Goal: Task Accomplishment & Management: Manage account settings

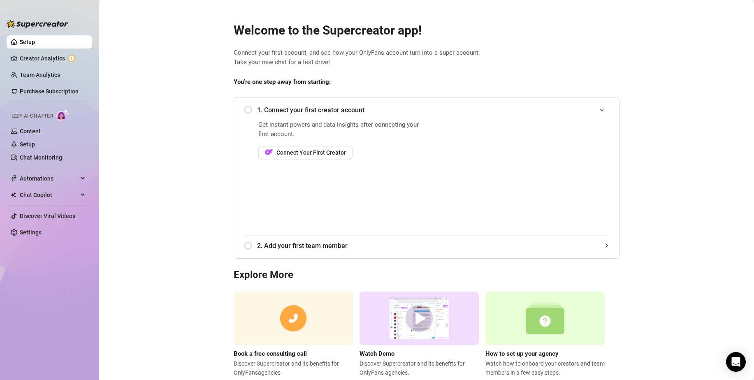
click at [247, 109] on div "1. Connect your first creator account" at bounding box center [426, 110] width 365 height 20
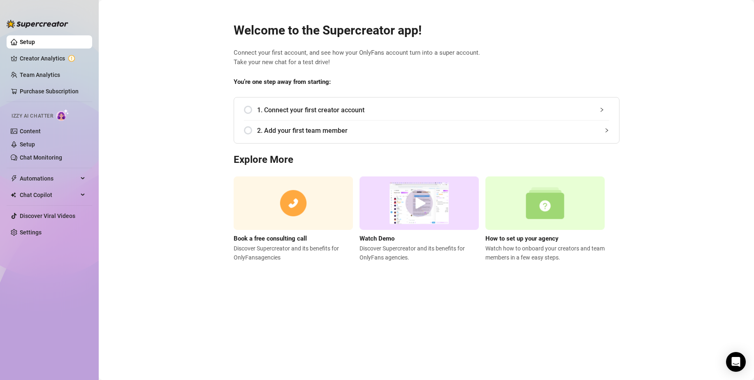
drag, startPoint x: 240, startPoint y: 107, endPoint x: 247, endPoint y: 110, distance: 8.5
click at [241, 107] on div "1. Connect your first creator account Get instant powers and data insights afte…" at bounding box center [427, 120] width 386 height 47
click at [248, 110] on div "1. Connect your first creator account" at bounding box center [426, 110] width 365 height 20
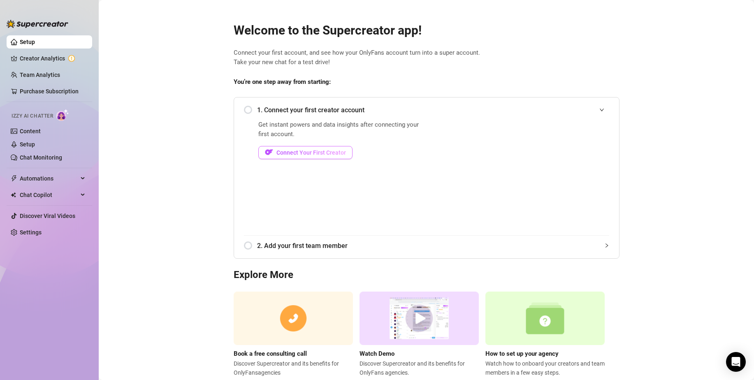
click at [277, 154] on span "Connect Your First Creator" at bounding box center [312, 152] width 70 height 7
click at [42, 233] on link "Settings" at bounding box center [31, 232] width 22 height 7
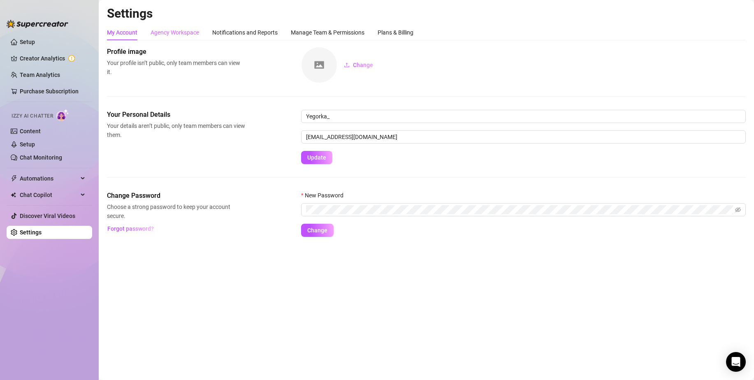
click at [178, 37] on div "Agency Workspace" at bounding box center [175, 33] width 49 height 16
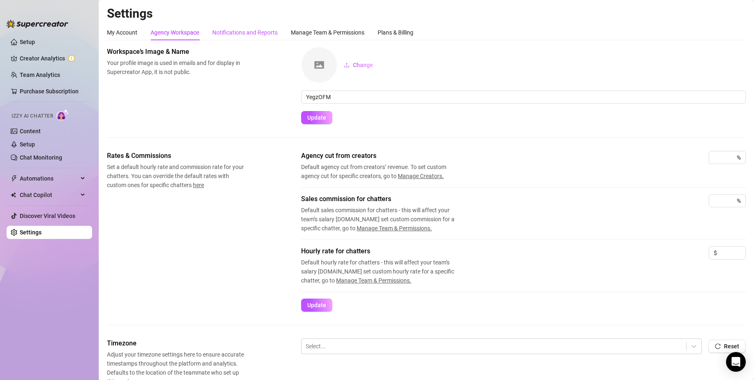
click at [228, 32] on div "Notifications and Reports" at bounding box center [244, 32] width 65 height 9
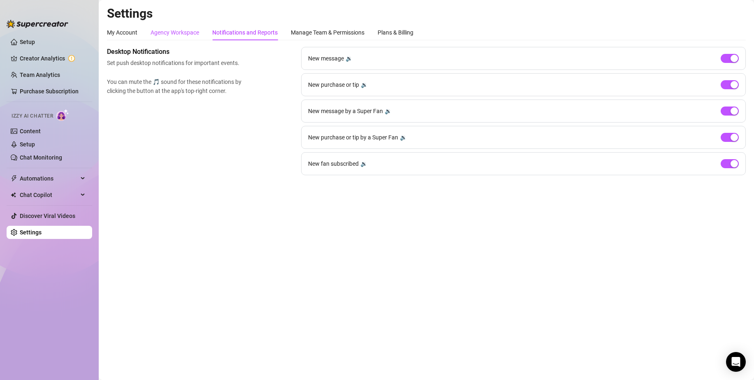
click at [193, 32] on div "Agency Workspace" at bounding box center [175, 32] width 49 height 9
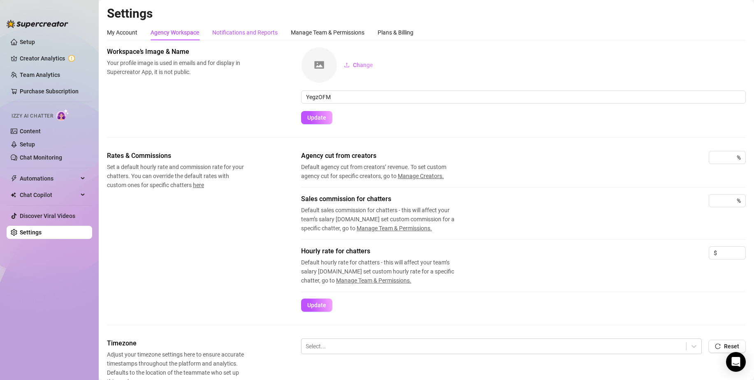
click at [243, 29] on div "Notifications and Reports" at bounding box center [244, 32] width 65 height 9
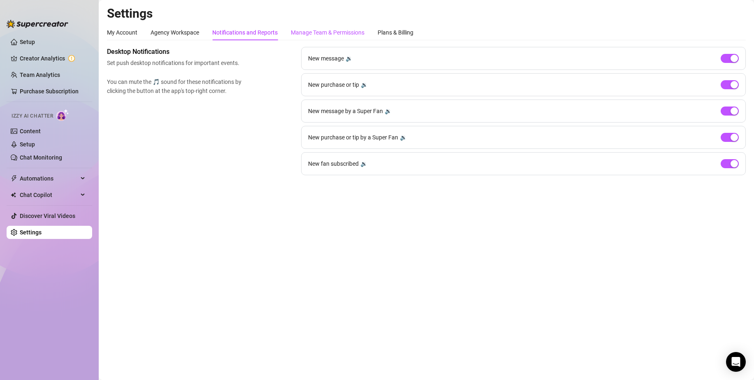
click at [319, 31] on div "Manage Team & Permissions" at bounding box center [328, 32] width 74 height 9
click at [414, 33] on div "Plans & Billing" at bounding box center [396, 32] width 36 height 9
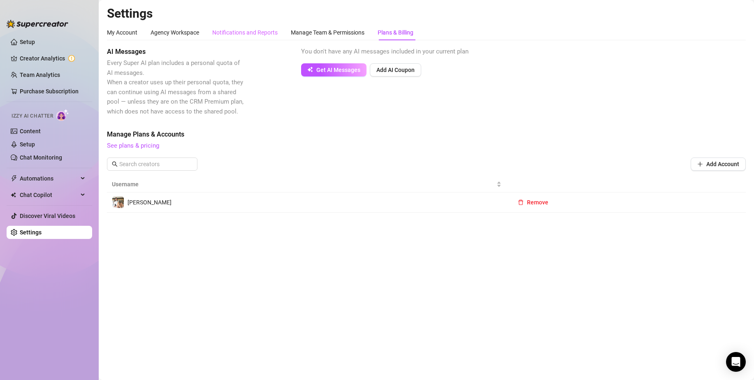
click at [239, 37] on div "Notifications and Reports" at bounding box center [244, 33] width 65 height 16
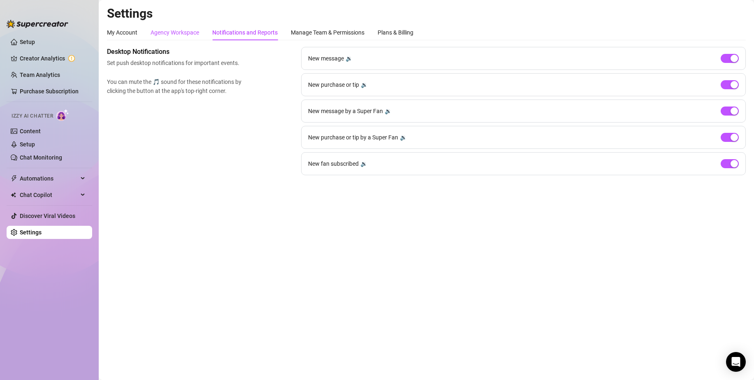
click at [197, 35] on div "Agency Workspace" at bounding box center [175, 32] width 49 height 9
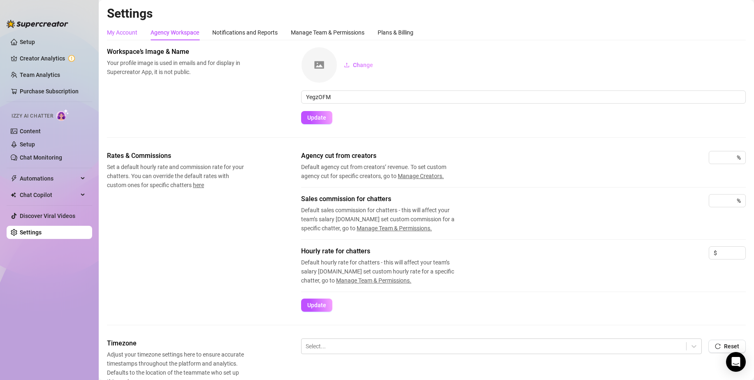
click at [127, 33] on div "My Account" at bounding box center [122, 32] width 30 height 9
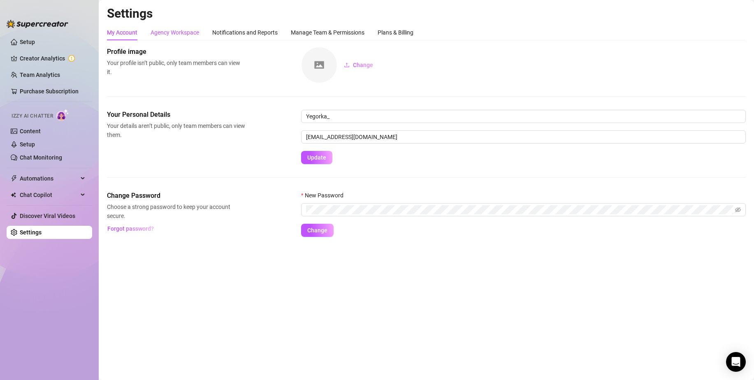
click at [170, 28] on div "Agency Workspace" at bounding box center [175, 32] width 49 height 9
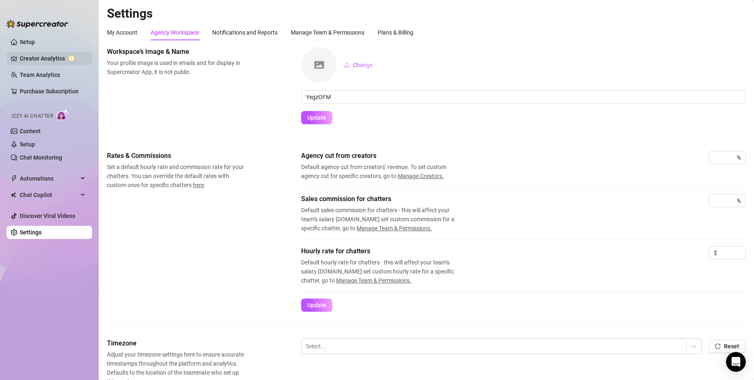
click at [21, 52] on link "Creator Analytics" at bounding box center [53, 58] width 66 height 13
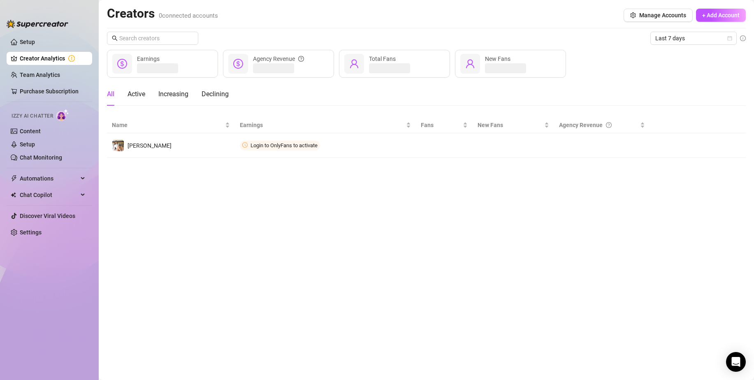
click at [23, 42] on link "Setup" at bounding box center [27, 42] width 15 height 7
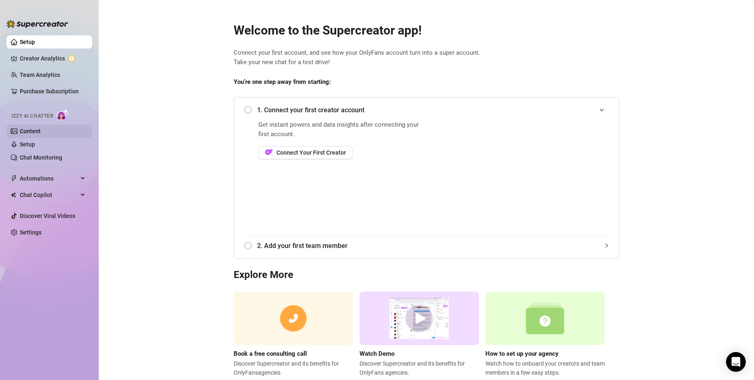
click at [32, 133] on link "Content" at bounding box center [30, 131] width 21 height 7
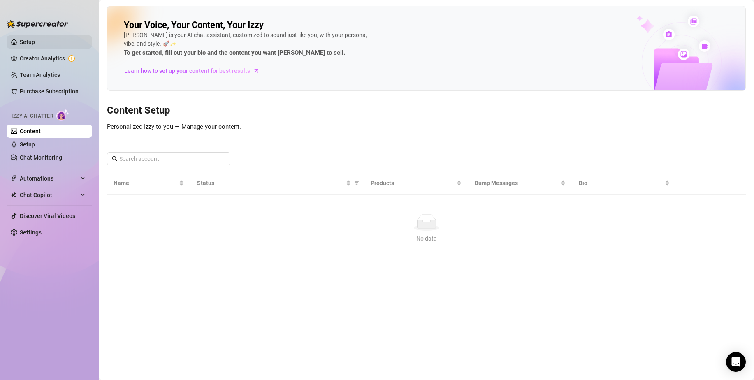
click at [26, 42] on link "Setup" at bounding box center [27, 42] width 15 height 7
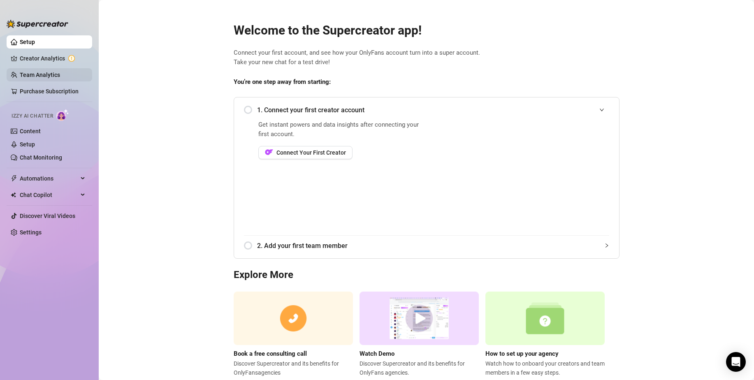
drag, startPoint x: 32, startPoint y: 60, endPoint x: 35, endPoint y: 71, distance: 11.1
click at [32, 60] on link "Creator Analytics" at bounding box center [53, 58] width 66 height 13
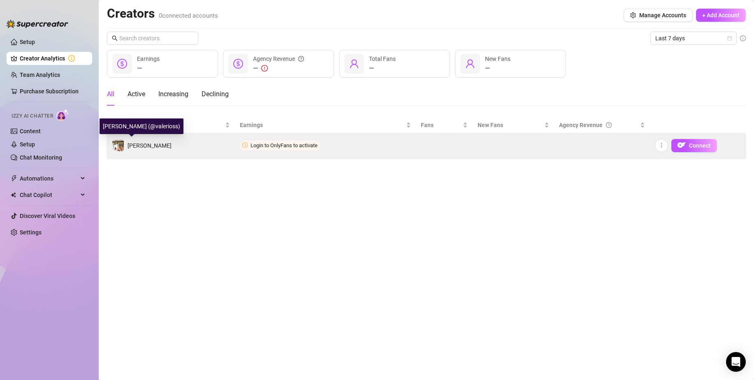
click at [135, 144] on span "[PERSON_NAME]" at bounding box center [150, 145] width 44 height 7
click at [170, 144] on td "[PERSON_NAME]" at bounding box center [171, 145] width 128 height 25
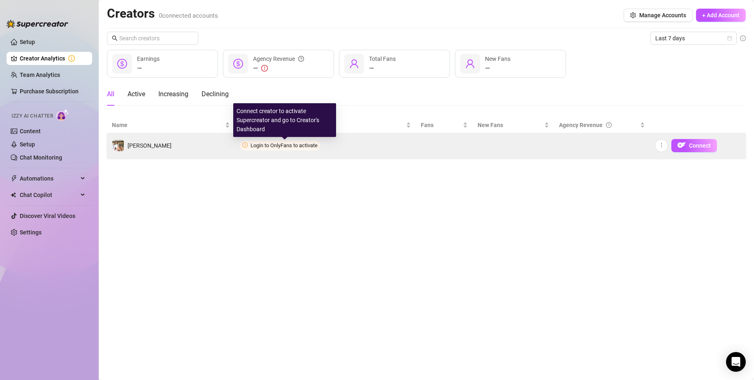
click at [267, 142] on span "Login to OnlyFans to activate" at bounding box center [284, 145] width 67 height 6
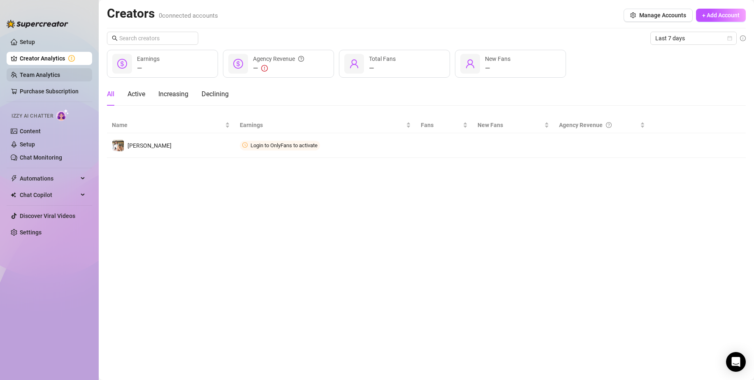
click at [29, 78] on link "Team Analytics" at bounding box center [40, 75] width 40 height 7
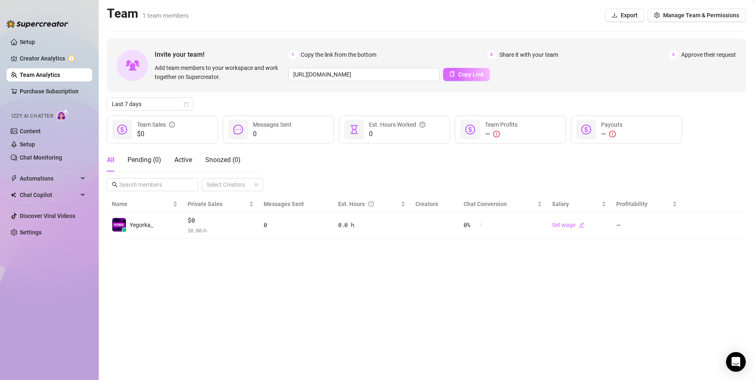
click at [458, 76] on span "Copy Link" at bounding box center [471, 74] width 26 height 7
click at [152, 159] on div "Pending ( 1 )" at bounding box center [145, 160] width 34 height 10
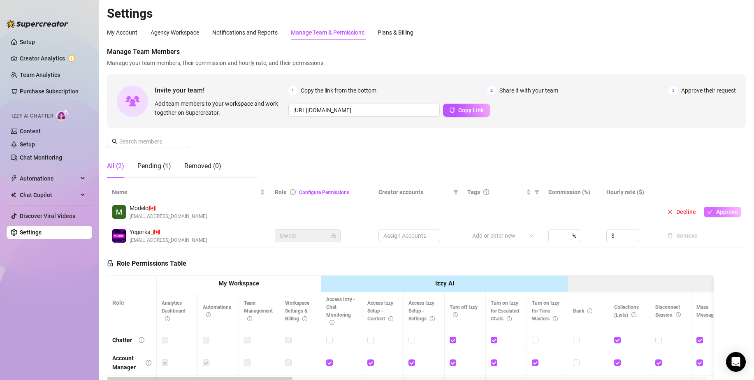
click at [713, 216] on button "Approve" at bounding box center [723, 212] width 37 height 10
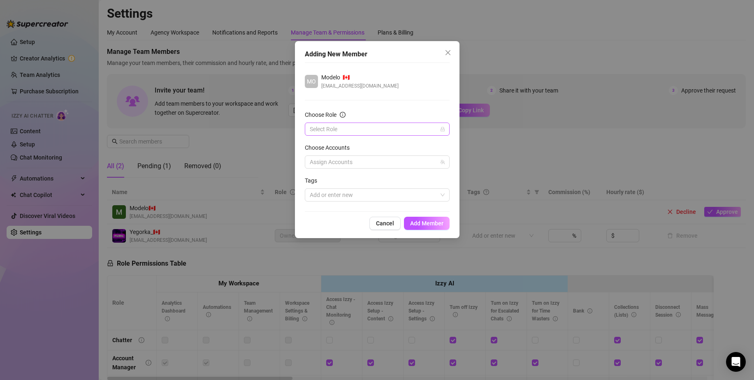
click at [342, 125] on input "Choose Role" at bounding box center [374, 129] width 128 height 12
click at [386, 224] on span "Cancel" at bounding box center [385, 223] width 18 height 7
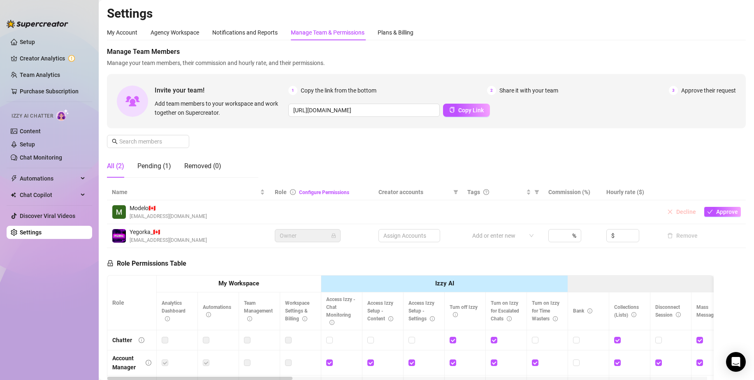
click at [680, 210] on span "Decline" at bounding box center [687, 212] width 20 height 7
click at [677, 210] on span "Decline" at bounding box center [687, 212] width 20 height 7
click at [724, 213] on span "Approve" at bounding box center [728, 212] width 22 height 7
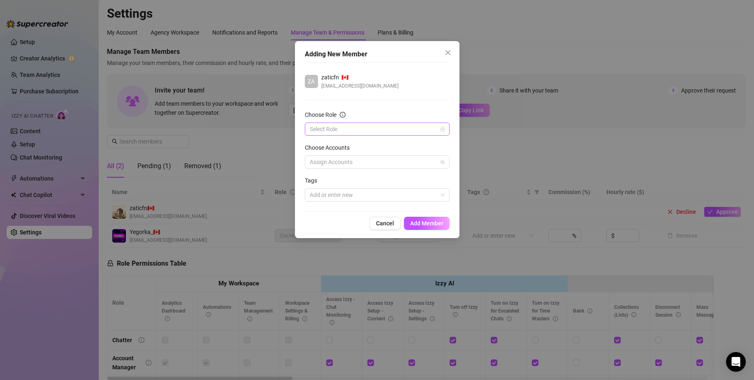
click at [347, 131] on input "Choose Role" at bounding box center [374, 129] width 128 height 12
click at [330, 199] on div "Owner" at bounding box center [378, 198] width 132 height 9
click at [339, 162] on div "Assign Accounts" at bounding box center [377, 162] width 145 height 13
click at [333, 160] on div "Assign Accounts" at bounding box center [377, 162] width 145 height 13
click at [344, 163] on div "Assign Accounts" at bounding box center [377, 162] width 145 height 13
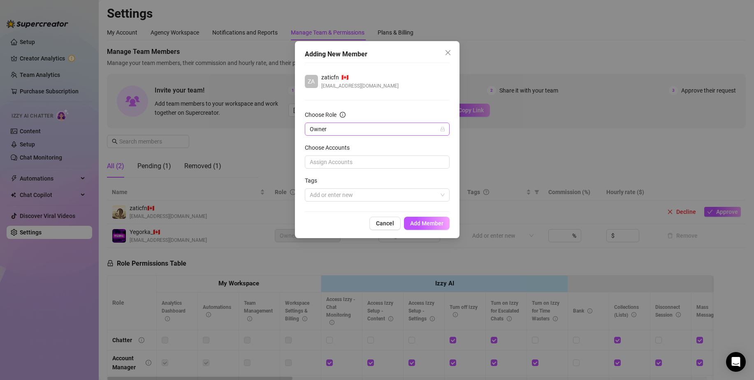
click at [336, 130] on span "Owner" at bounding box center [377, 129] width 135 height 12
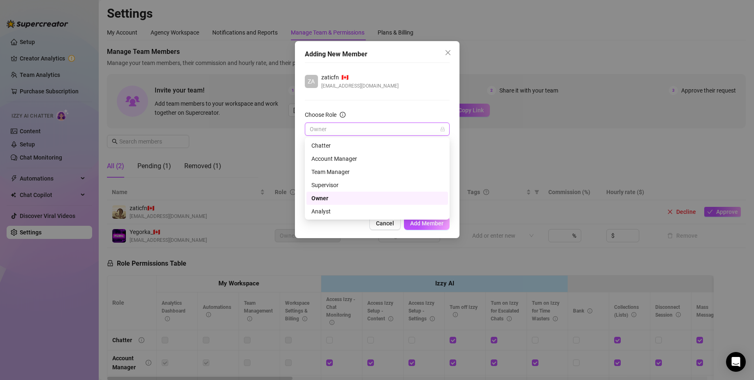
click at [326, 198] on div "Owner" at bounding box center [378, 198] width 132 height 9
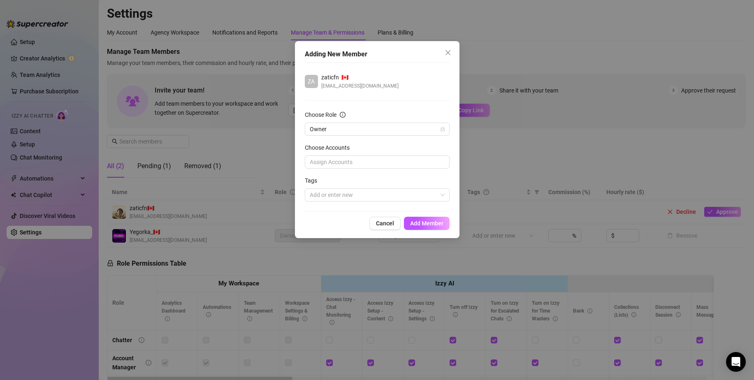
click at [334, 164] on div "Assign Accounts" at bounding box center [377, 162] width 145 height 13
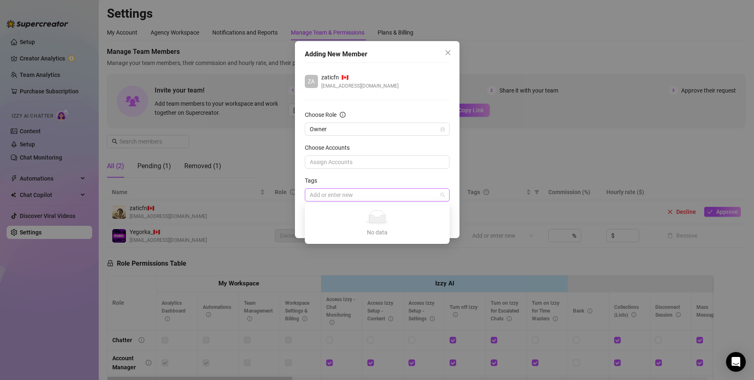
click at [329, 196] on div at bounding box center [373, 195] width 133 height 12
click at [330, 198] on div at bounding box center [373, 195] width 133 height 12
click at [362, 124] on span "Owner" at bounding box center [377, 129] width 135 height 12
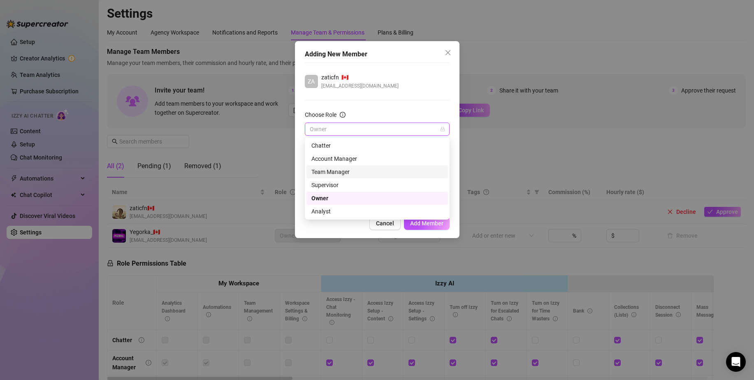
click at [330, 172] on div "Team Manager" at bounding box center [378, 172] width 132 height 9
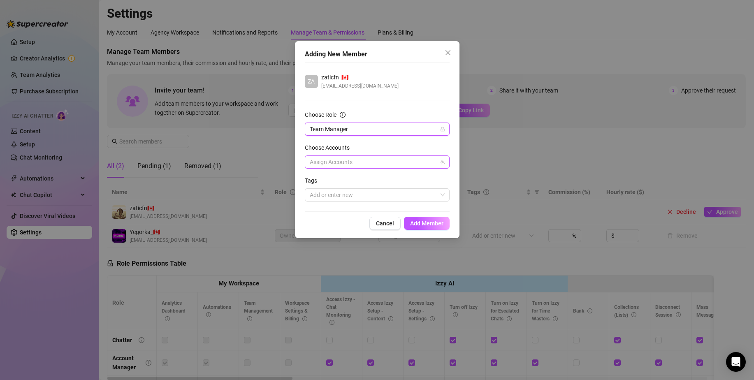
click at [328, 160] on div at bounding box center [373, 162] width 133 height 12
click at [333, 186] on div "Select all [PERSON_NAME]" at bounding box center [377, 186] width 141 height 23
click at [324, 191] on span "Select tree node" at bounding box center [322, 191] width 7 height 7
click at [331, 133] on span "Team Manager" at bounding box center [377, 129] width 135 height 12
click at [325, 197] on div "Owner" at bounding box center [378, 198] width 132 height 9
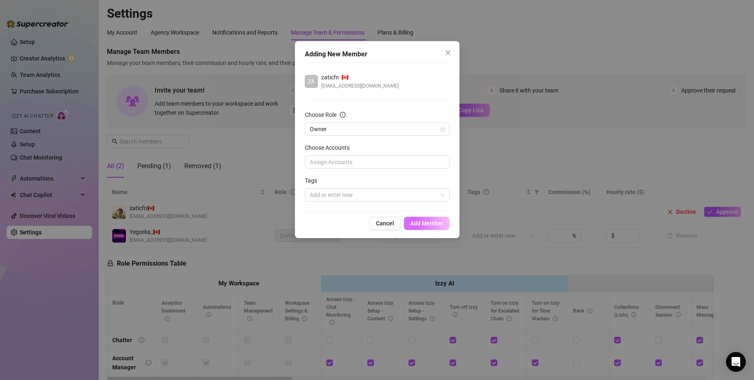
click at [425, 226] on span "Add Member" at bounding box center [426, 223] width 33 height 7
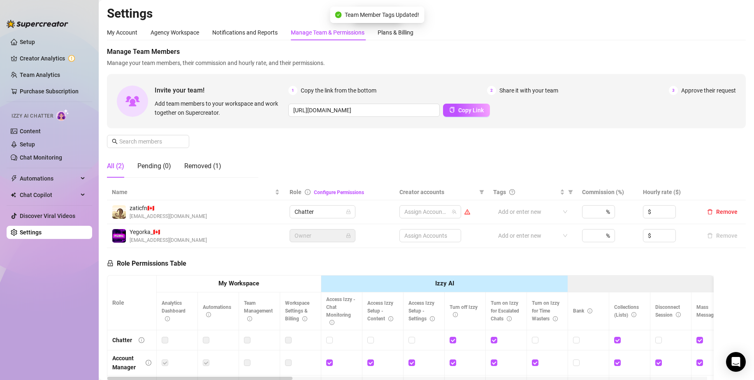
click at [319, 237] on span "Owner" at bounding box center [323, 236] width 56 height 12
click at [311, 239] on span "Owner" at bounding box center [324, 236] width 56 height 12
click at [309, 213] on span "Owner" at bounding box center [324, 212] width 56 height 12
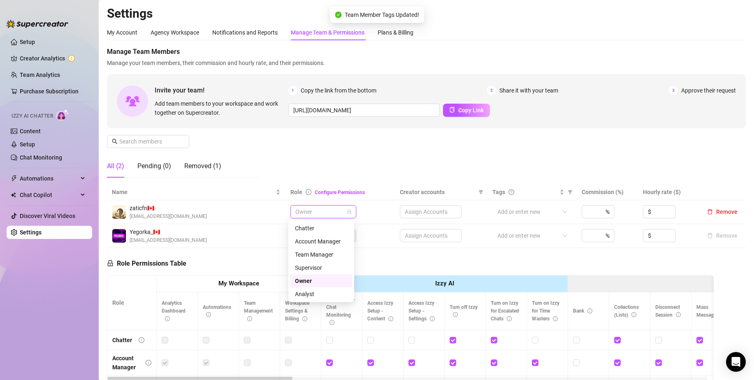
click at [309, 212] on span "Owner" at bounding box center [324, 212] width 56 height 12
click at [307, 215] on span "Owner" at bounding box center [324, 212] width 56 height 12
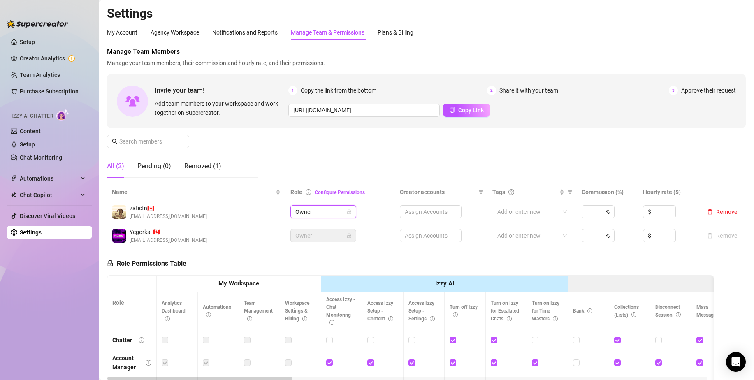
click at [229, 202] on td "zaticfn 🇨🇦 [EMAIL_ADDRESS][DOMAIN_NAME]" at bounding box center [196, 212] width 179 height 24
click at [502, 212] on div at bounding box center [527, 212] width 67 height 12
click at [447, 212] on div "Assign Accounts" at bounding box center [431, 211] width 62 height 13
click at [471, 170] on div "Manage Team Members Manage your team members, their commission and hourly rate,…" at bounding box center [426, 115] width 639 height 137
click at [204, 163] on div "Removed (1)" at bounding box center [202, 166] width 37 height 10
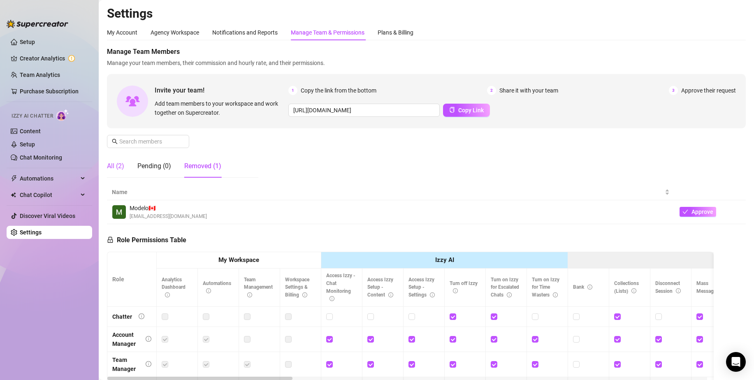
click at [122, 165] on div "All (2)" at bounding box center [115, 166] width 17 height 10
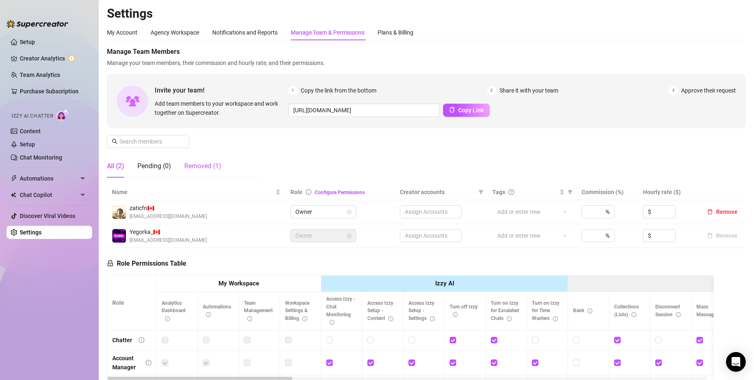
click at [198, 166] on div "Removed (1)" at bounding box center [202, 166] width 37 height 10
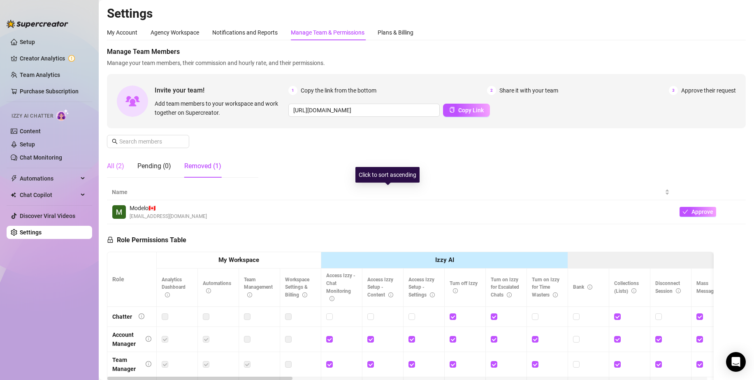
click at [117, 175] on div "All (2)" at bounding box center [115, 166] width 17 height 23
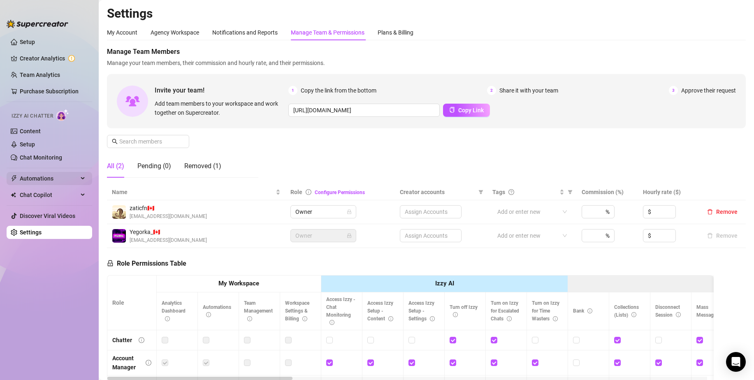
click at [37, 179] on span "Automations" at bounding box center [49, 178] width 58 height 13
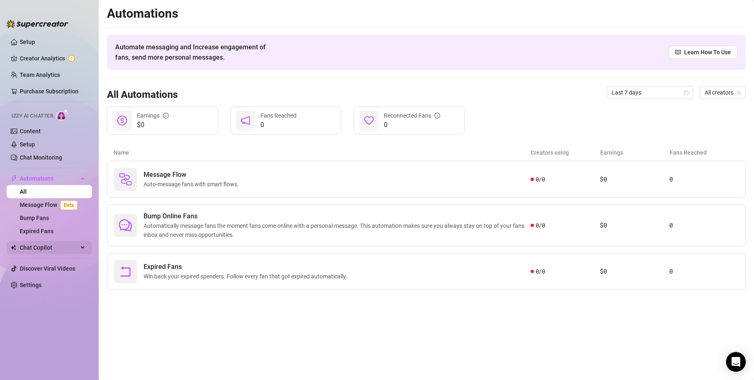
click at [31, 250] on span "Chat Copilot" at bounding box center [49, 247] width 58 height 13
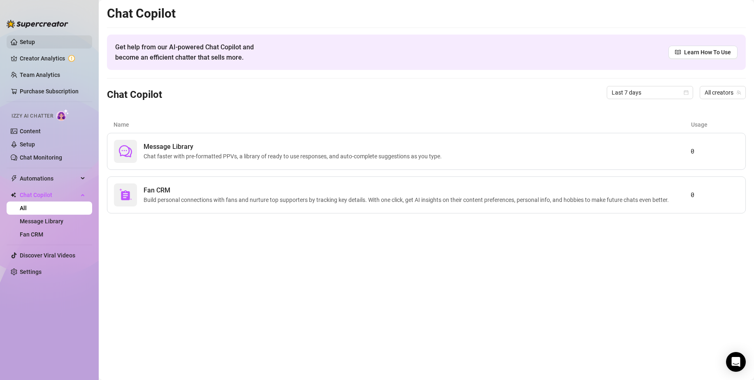
click at [33, 39] on link "Setup" at bounding box center [27, 42] width 15 height 7
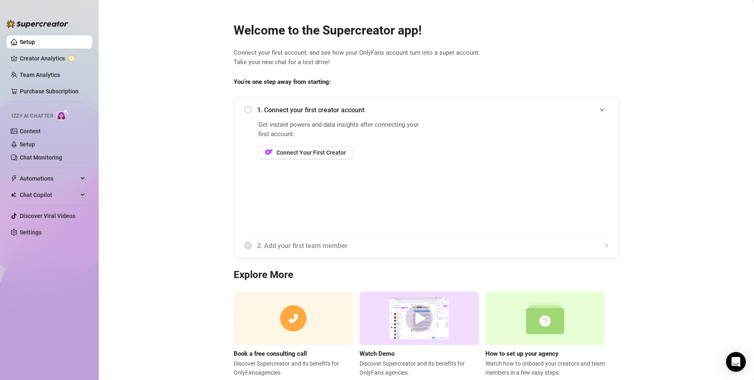
click at [283, 247] on span "2. Add your first team member" at bounding box center [433, 246] width 352 height 10
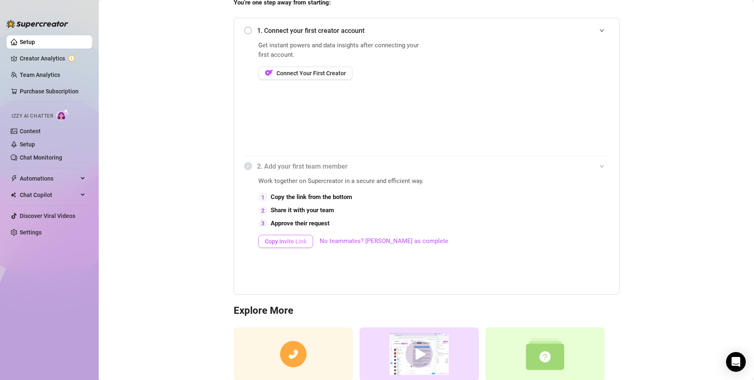
scroll to position [55, 0]
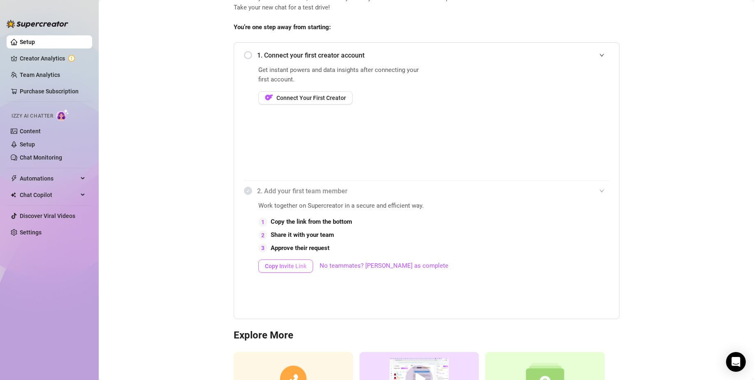
click at [277, 263] on span "Copy Invite Link" at bounding box center [286, 266] width 42 height 7
click at [245, 56] on div "1. Connect your first creator account" at bounding box center [426, 55] width 365 height 20
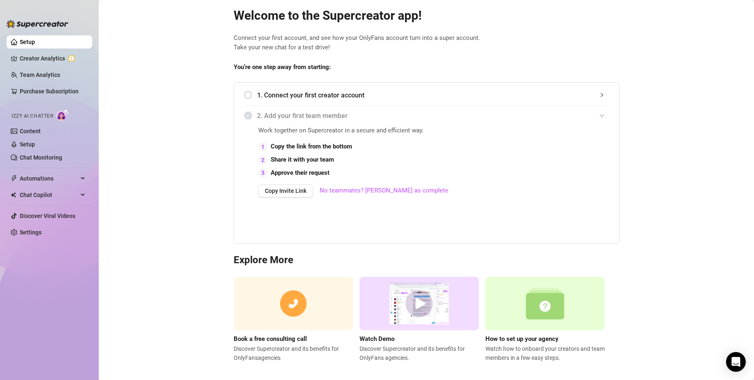
scroll to position [0, 0]
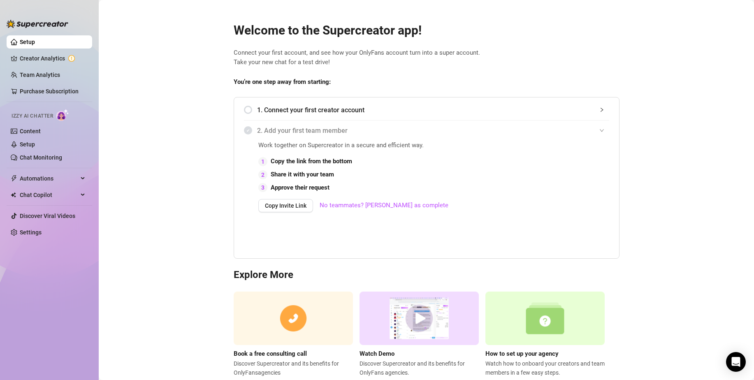
click at [240, 107] on div "1. Connect your first creator account Get instant powers and data insights afte…" at bounding box center [427, 178] width 386 height 162
click at [244, 112] on div "1. Connect your first creator account" at bounding box center [426, 110] width 365 height 20
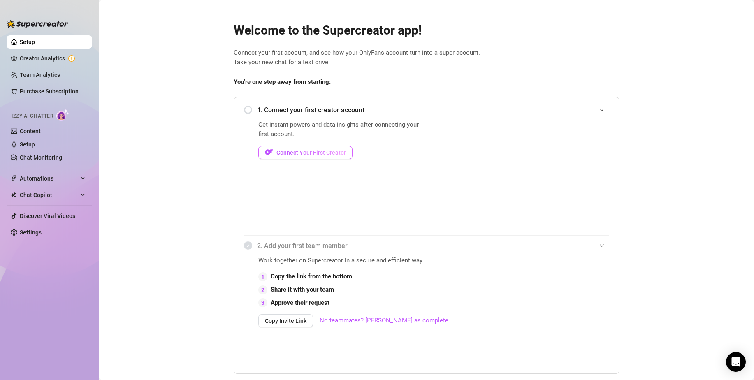
click at [313, 147] on button "Connect Your First Creator" at bounding box center [305, 152] width 94 height 13
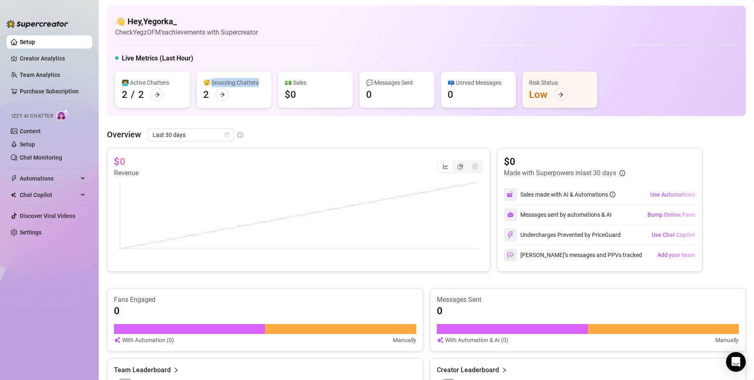
drag, startPoint x: 214, startPoint y: 81, endPoint x: 262, endPoint y: 82, distance: 47.8
click at [262, 82] on div "😴 Snoozing Chatters" at bounding box center [234, 82] width 62 height 9
click at [228, 91] on div at bounding box center [222, 94] width 13 height 13
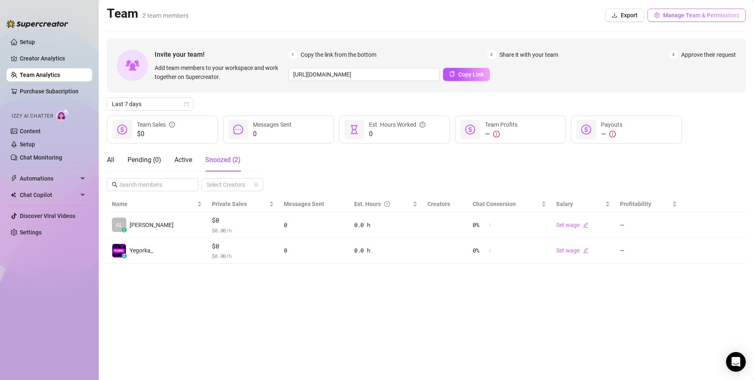
click at [677, 16] on span "Manage Team & Permissions" at bounding box center [701, 15] width 76 height 7
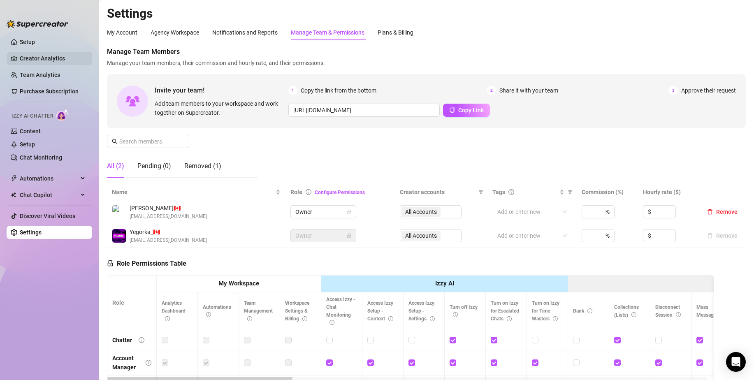
click at [39, 58] on link "Creator Analytics" at bounding box center [53, 58] width 66 height 13
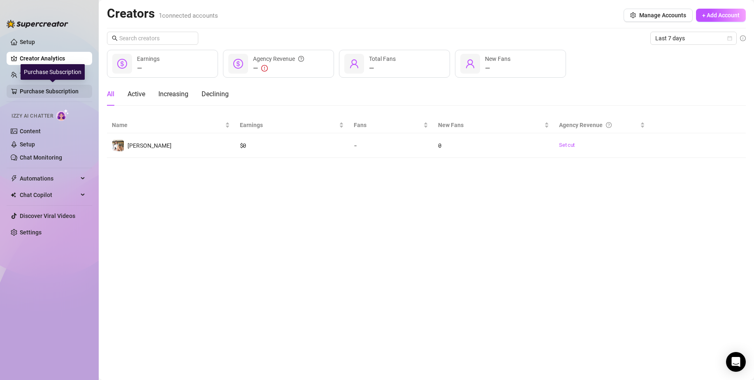
click at [43, 89] on link "Purchase Subscription" at bounding box center [53, 91] width 66 height 13
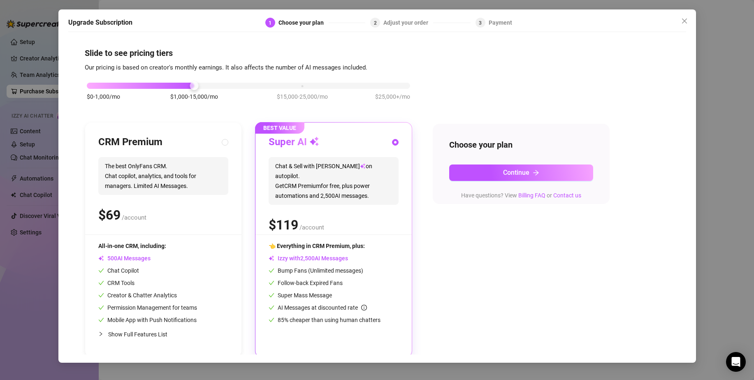
click at [19, 273] on div "Upgrade Subscription 1 Choose your plan 2 Adjust your order 3 Payment Slide to …" at bounding box center [377, 190] width 754 height 380
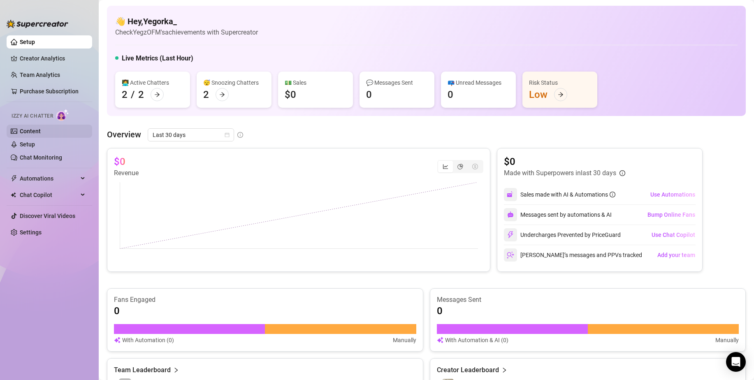
click at [30, 130] on link "Content" at bounding box center [30, 131] width 21 height 7
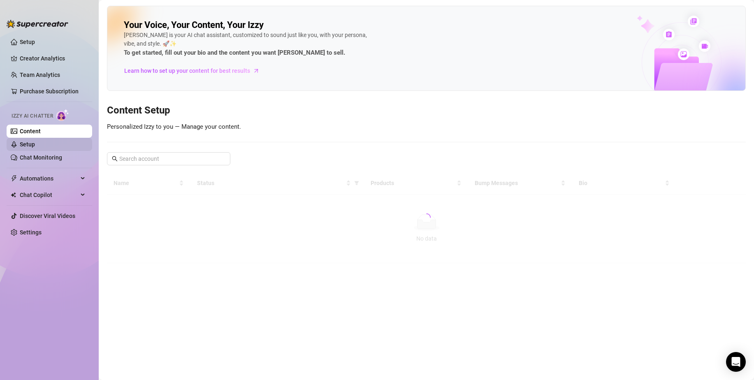
click at [34, 146] on link "Setup" at bounding box center [27, 144] width 15 height 7
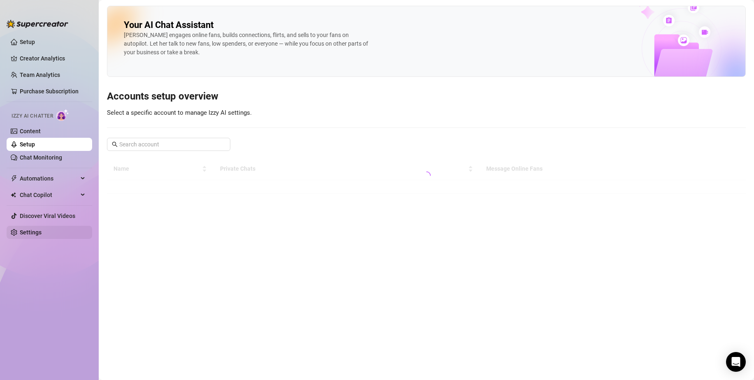
click at [26, 233] on link "Settings" at bounding box center [31, 232] width 22 height 7
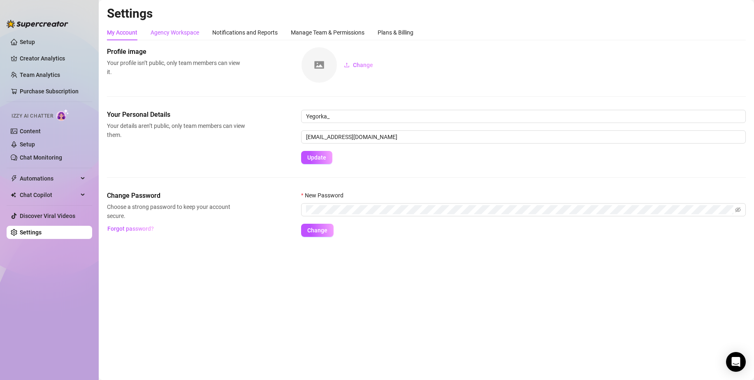
click at [177, 32] on div "Agency Workspace" at bounding box center [175, 32] width 49 height 9
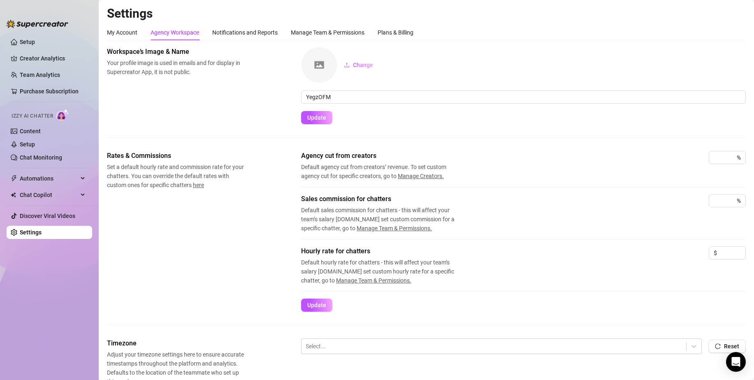
drag, startPoint x: 266, startPoint y: 307, endPoint x: 265, endPoint y: 75, distance: 232.1
click at [238, 32] on div "Notifications and Reports" at bounding box center [244, 32] width 65 height 9
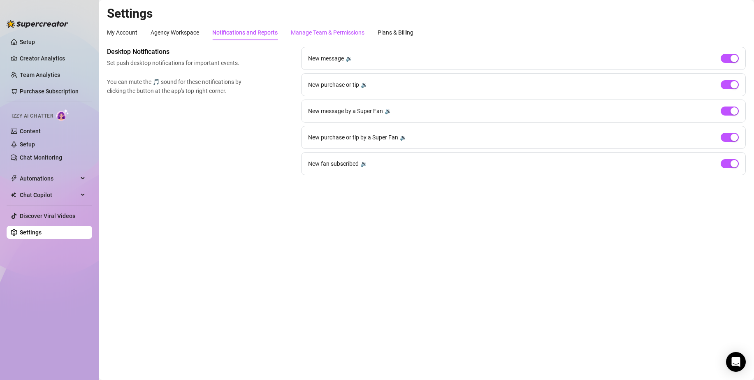
click at [323, 36] on div "Manage Team & Permissions" at bounding box center [328, 32] width 74 height 9
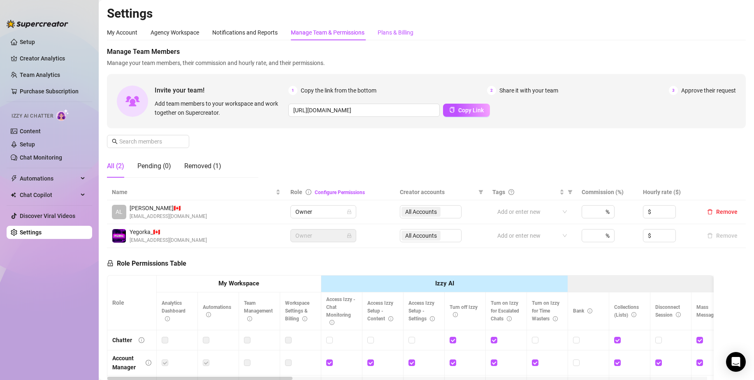
click at [398, 35] on div "Plans & Billing" at bounding box center [396, 32] width 36 height 9
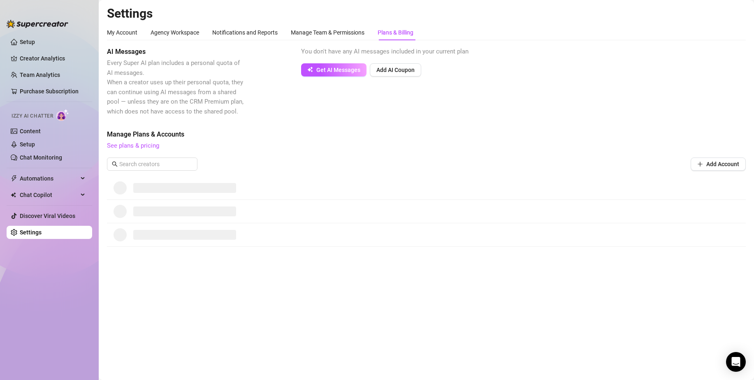
click at [34, 26] on img at bounding box center [38, 24] width 62 height 8
click at [32, 43] on link "Setup" at bounding box center [27, 42] width 15 height 7
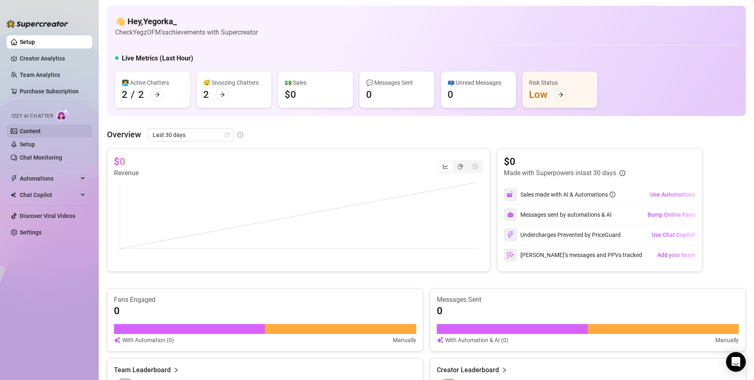
click at [36, 133] on link "Content" at bounding box center [30, 131] width 21 height 7
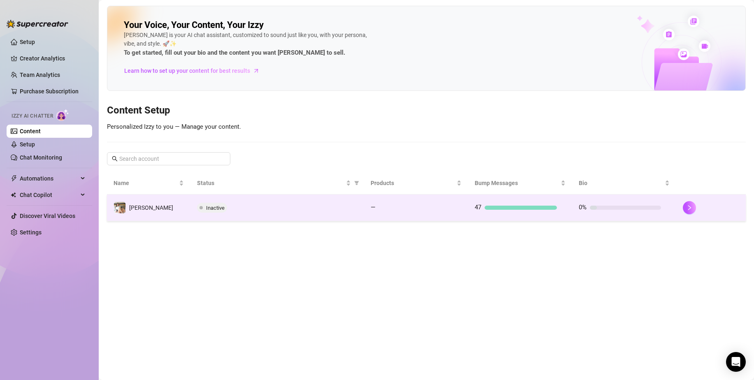
click at [507, 210] on div "47" at bounding box center [516, 208] width 82 height 10
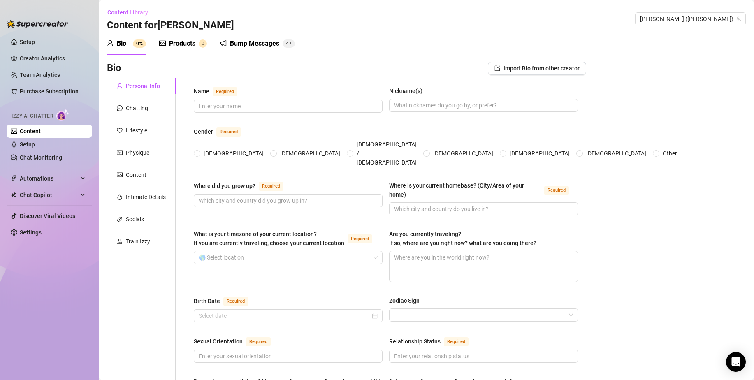
click at [128, 49] on div "Bio 0%" at bounding box center [126, 43] width 39 height 23
click at [29, 39] on link "Setup" at bounding box center [27, 42] width 15 height 7
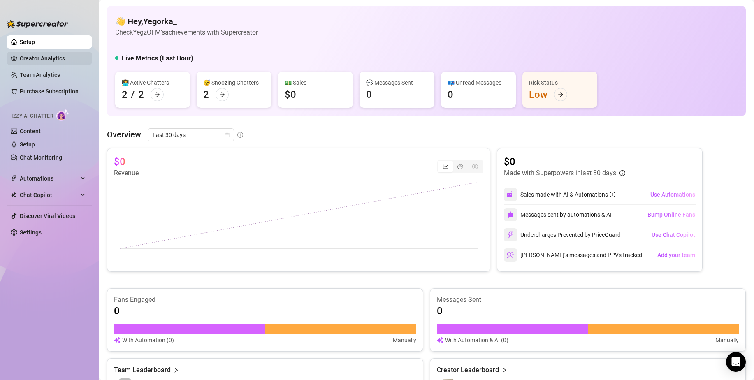
click at [42, 58] on link "Creator Analytics" at bounding box center [53, 58] width 66 height 13
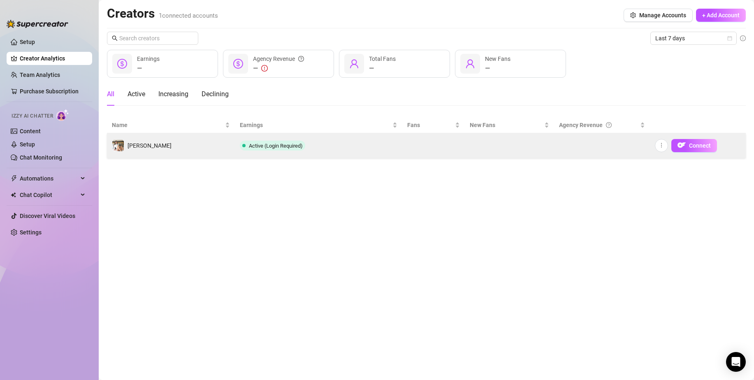
click at [201, 143] on td "[PERSON_NAME]" at bounding box center [171, 145] width 128 height 25
click at [664, 147] on icon "more" at bounding box center [662, 145] width 6 height 6
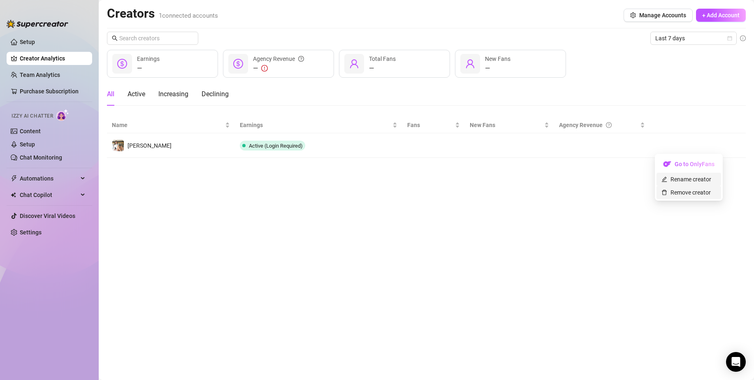
click at [678, 189] on link "Remove creator" at bounding box center [686, 192] width 49 height 7
